Goal: Transaction & Acquisition: Subscribe to service/newsletter

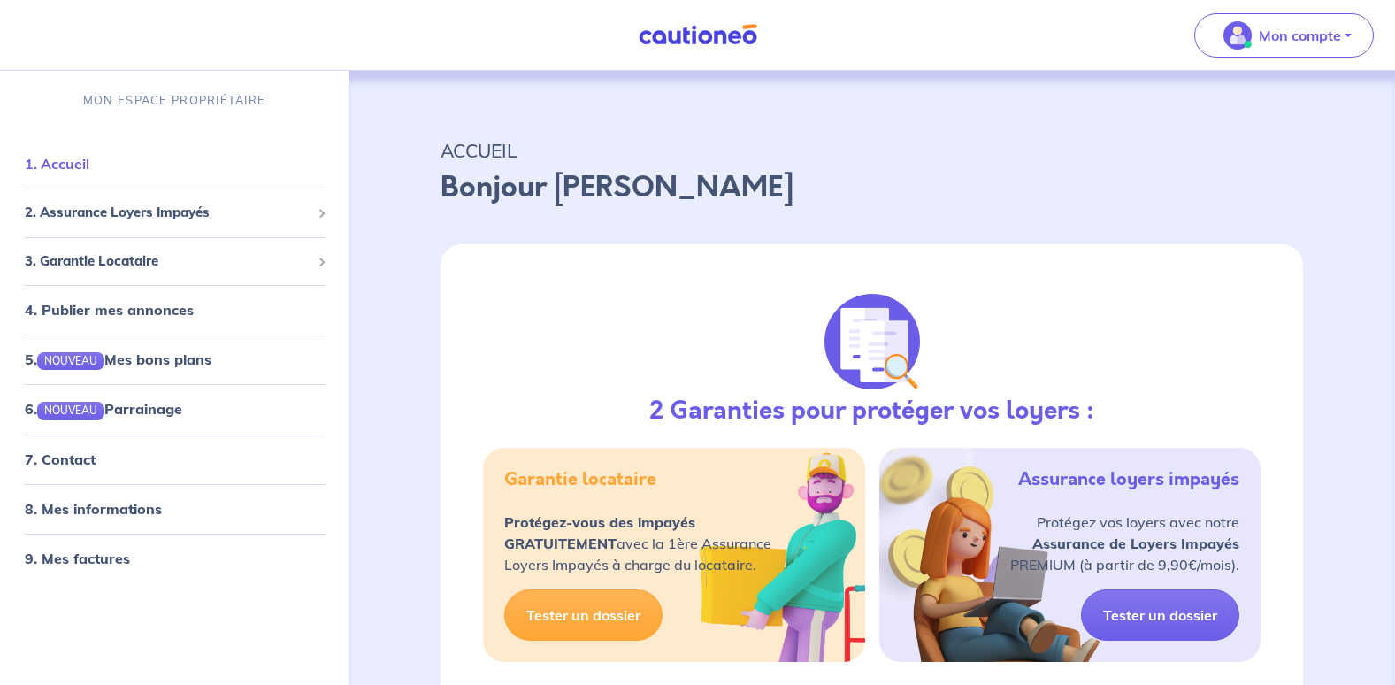
click at [50, 160] on link "1. Accueil" at bounding box center [57, 164] width 65 height 18
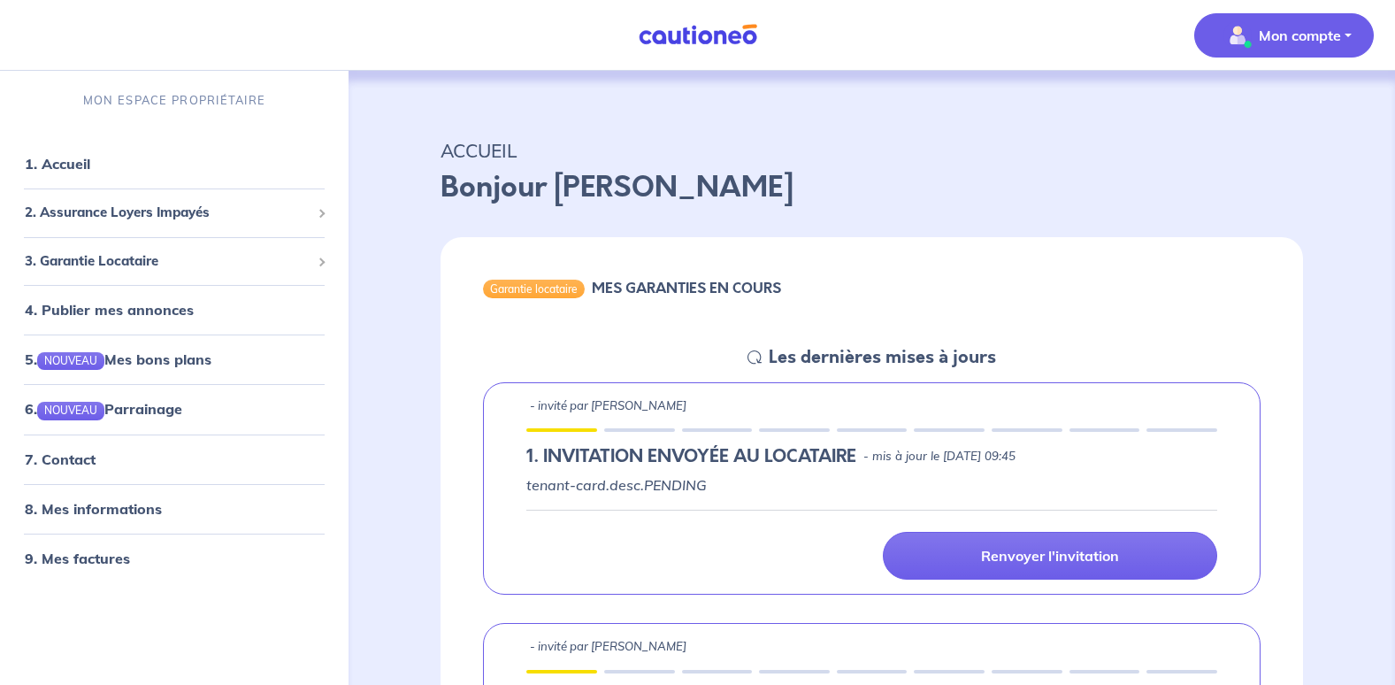
click at [1308, 19] on button "Mon compte" at bounding box center [1284, 35] width 180 height 44
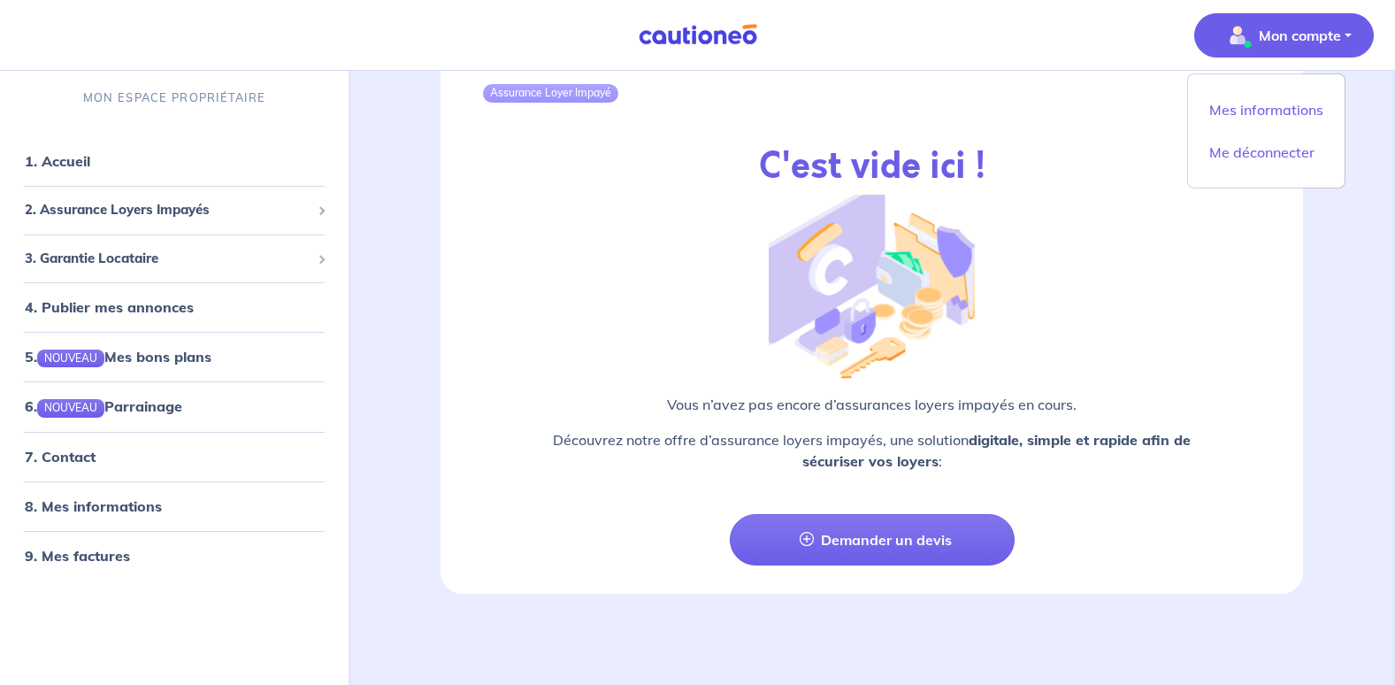
scroll to position [2149, 0]
click at [93, 465] on link "7. Contact" at bounding box center [59, 457] width 69 height 18
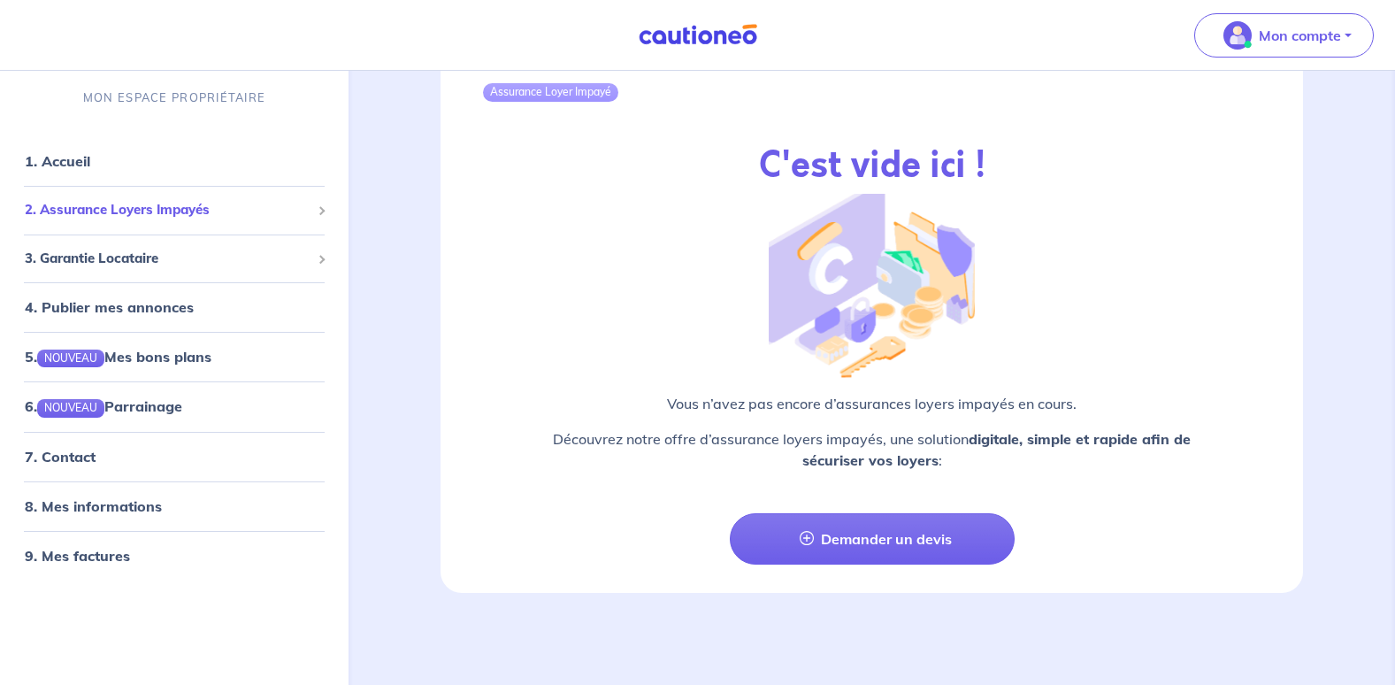
click at [200, 208] on span "2. Assurance Loyers Impayés" at bounding box center [168, 210] width 286 height 20
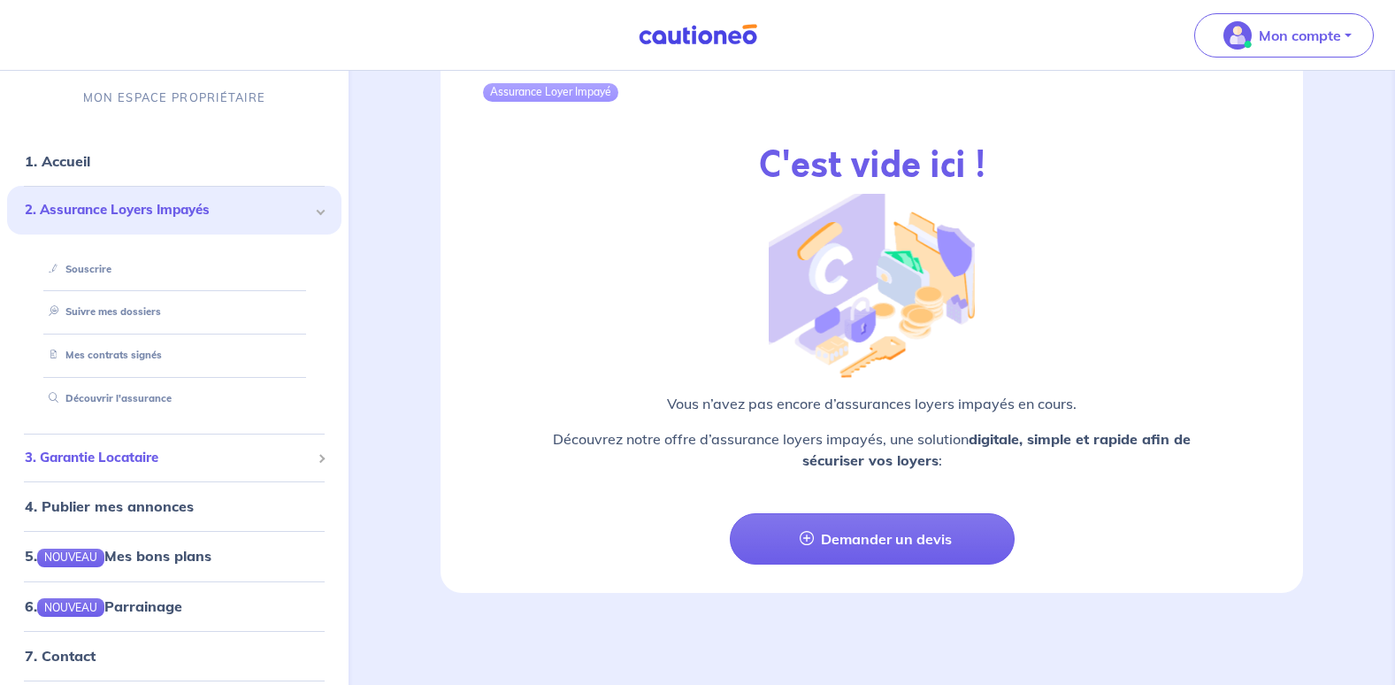
click at [152, 461] on span "3. Garantie Locataire" at bounding box center [168, 458] width 286 height 20
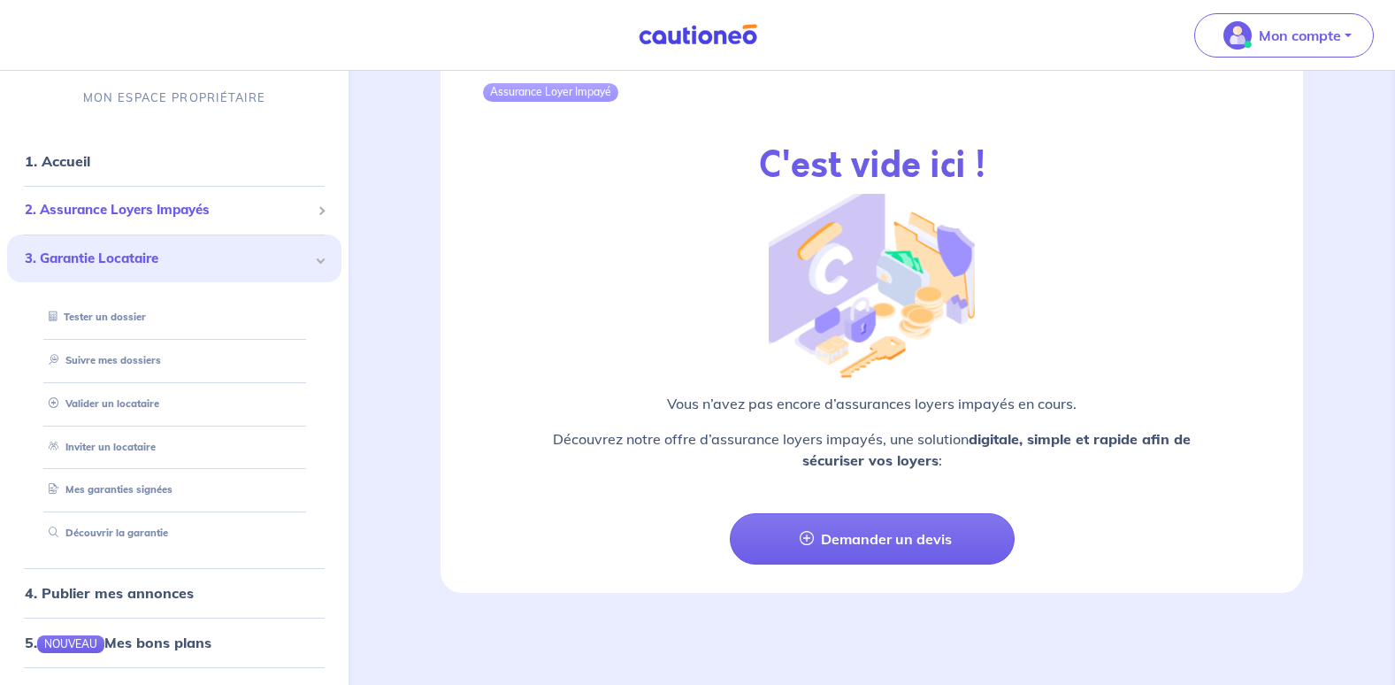
click at [172, 208] on span "2. Assurance Loyers Impayés" at bounding box center [168, 210] width 286 height 20
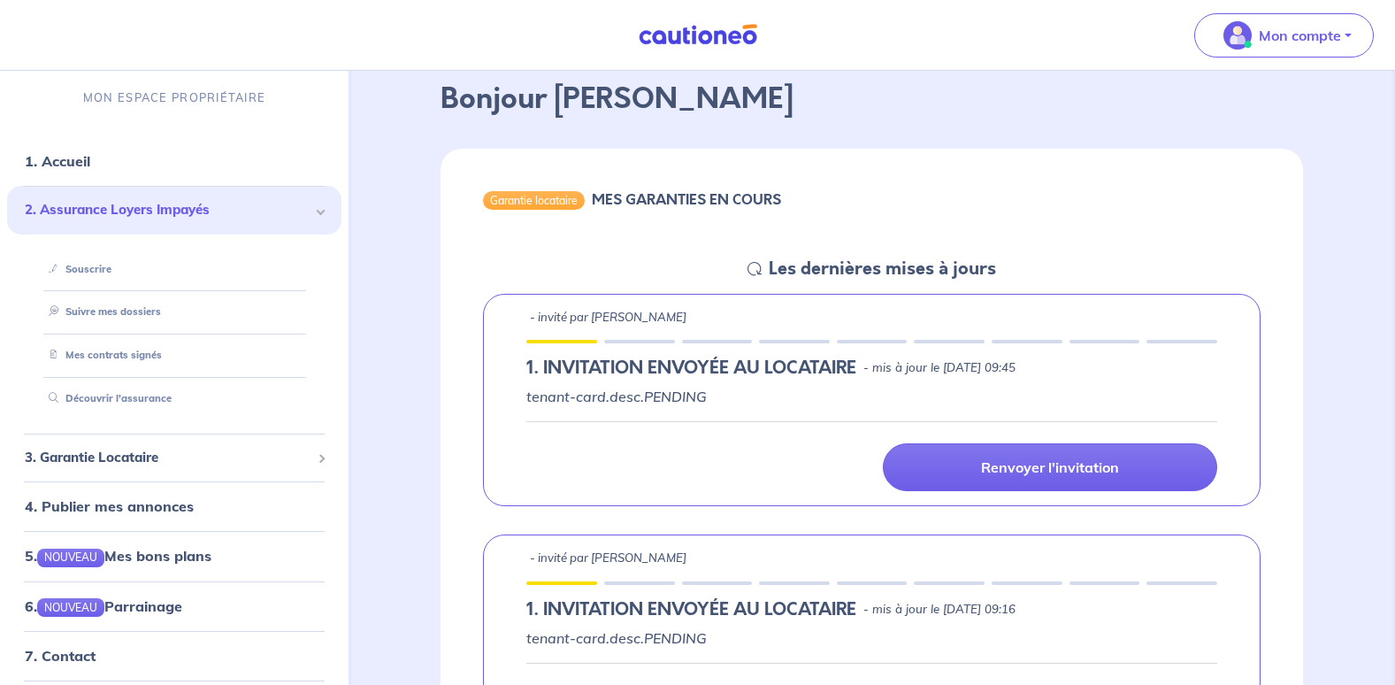
scroll to position [0, 0]
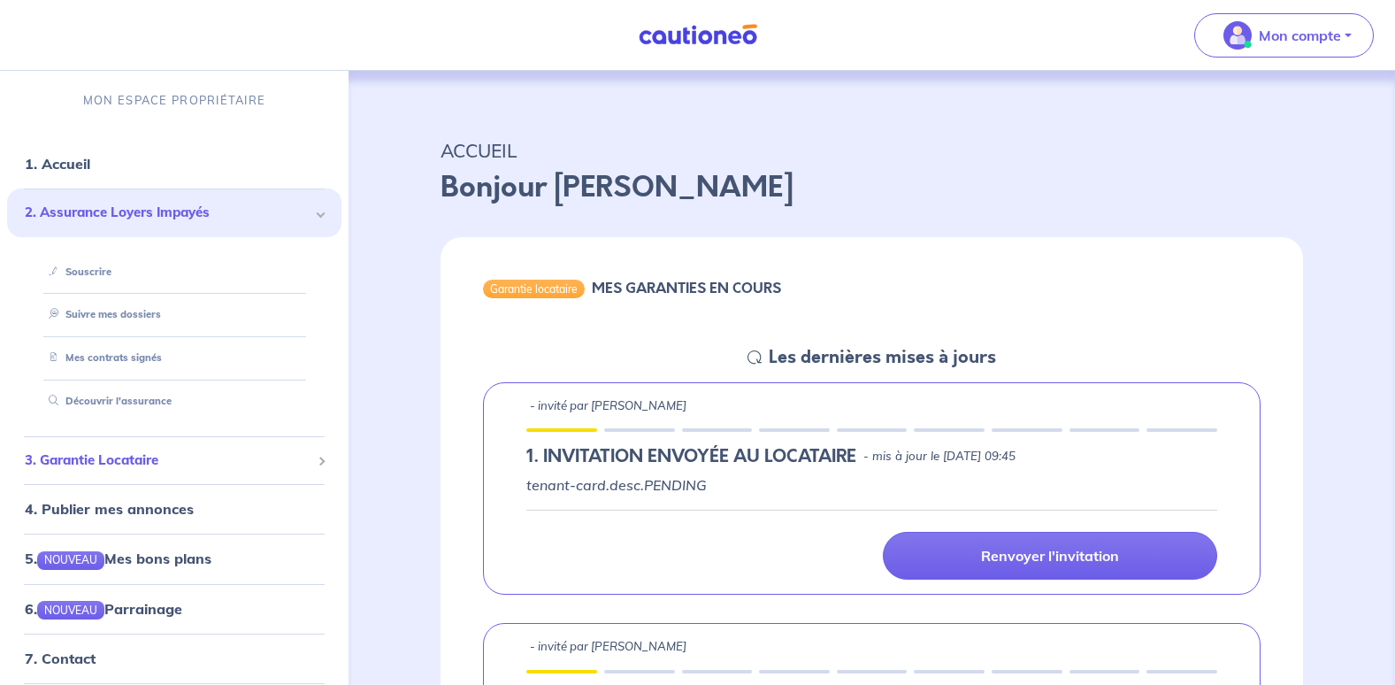
click at [116, 457] on span "3. Garantie Locataire" at bounding box center [168, 460] width 286 height 20
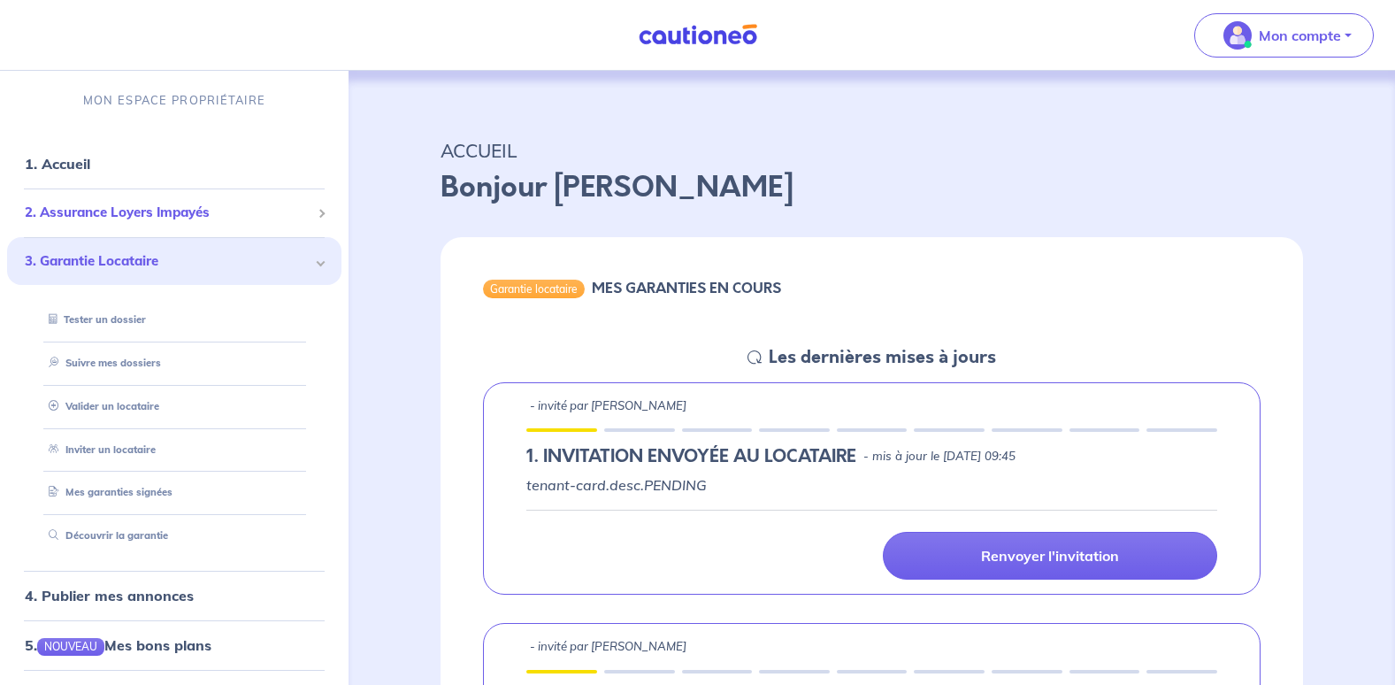
click at [212, 231] on li "2. Assurance Loyers Impayés Souscrire Suivre mes dossiers Mes contrats signés […" at bounding box center [174, 212] width 334 height 49
click at [185, 203] on span "2. Assurance Loyers Impayés" at bounding box center [168, 213] width 286 height 20
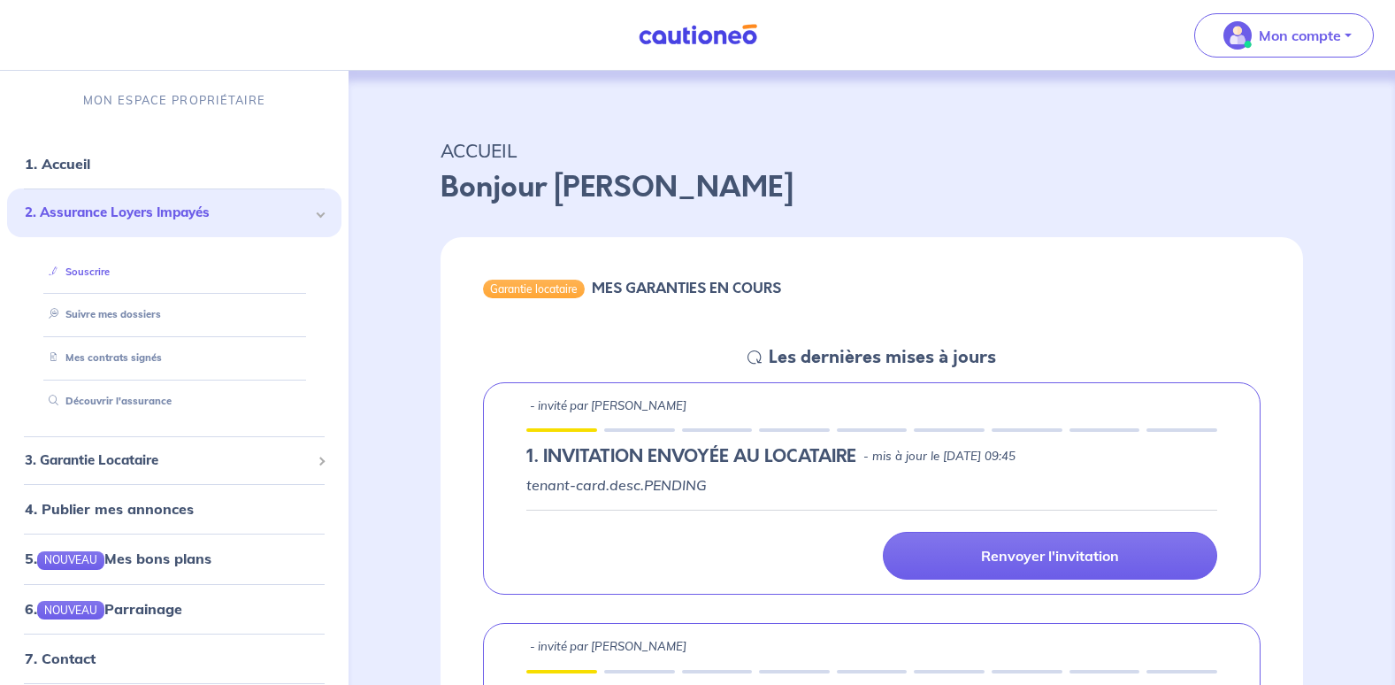
click at [79, 273] on link "Souscrire" at bounding box center [76, 271] width 68 height 12
click at [110, 266] on link "Souscrire" at bounding box center [76, 271] width 68 height 12
click at [134, 364] on link "Mes contrats signés" at bounding box center [101, 357] width 119 height 12
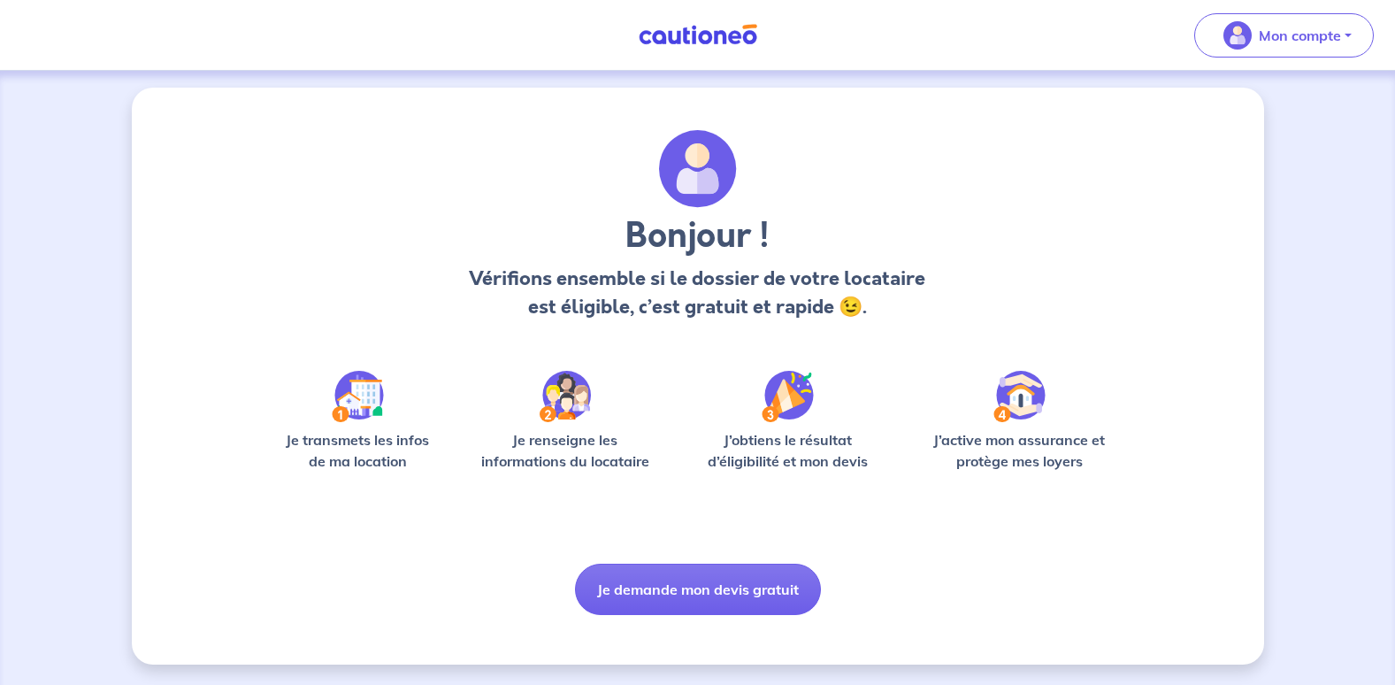
scroll to position [5, 0]
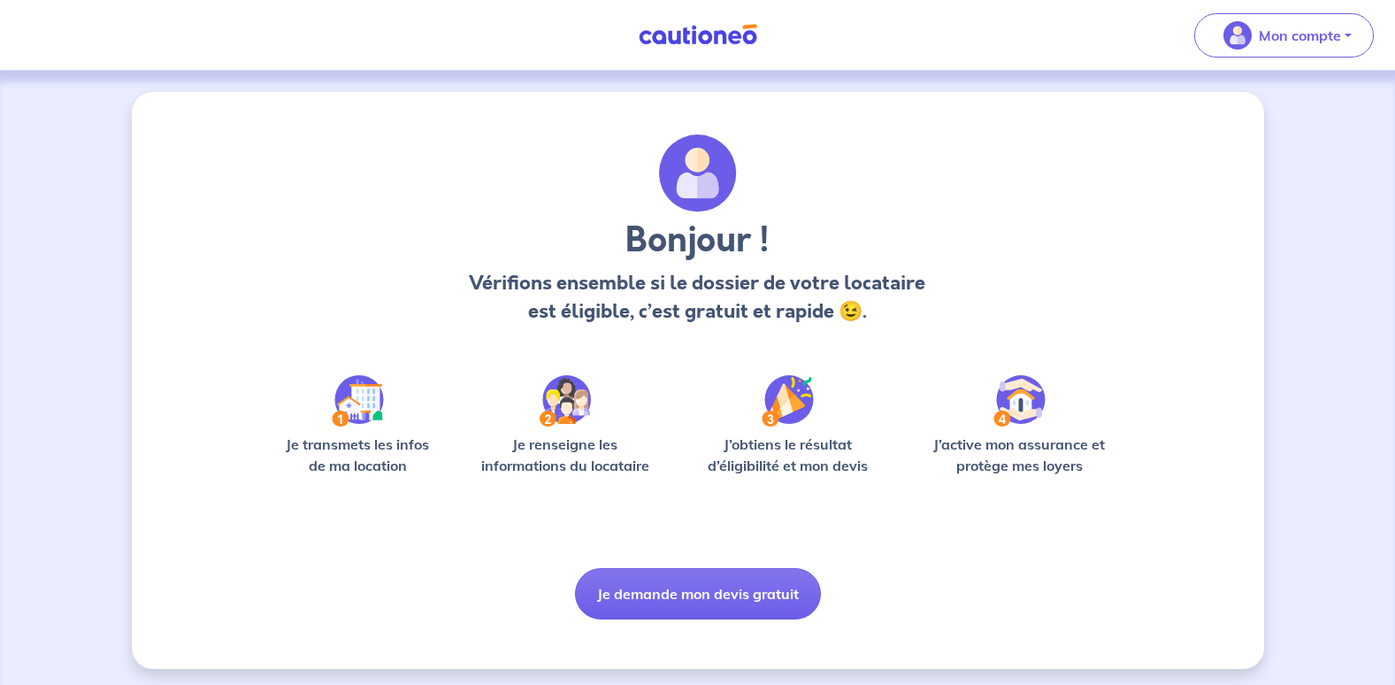
scroll to position [5, 0]
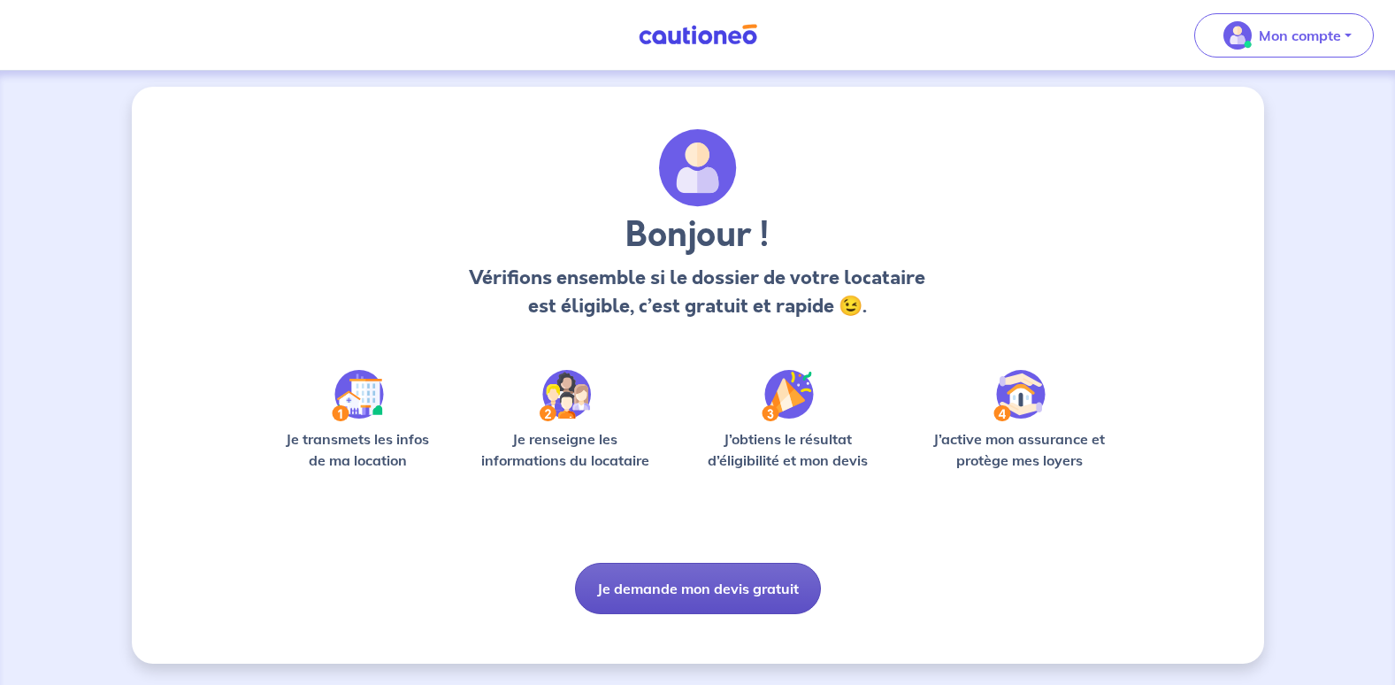
click at [724, 597] on button "Je demande mon devis gratuit" at bounding box center [698, 588] width 246 height 51
